Goal: Navigation & Orientation: Understand site structure

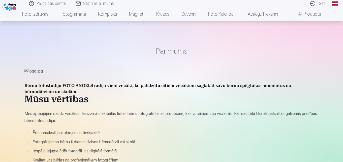
scroll to position [101, 0]
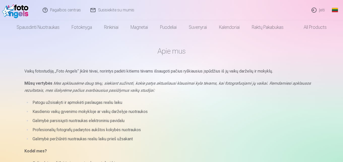
click at [335, 9] on link "Global" at bounding box center [335, 10] width 10 height 20
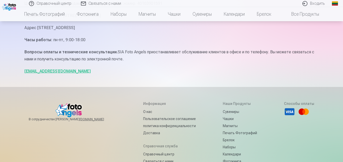
scroll to position [302, 0]
